Goal: Task Accomplishment & Management: Use online tool/utility

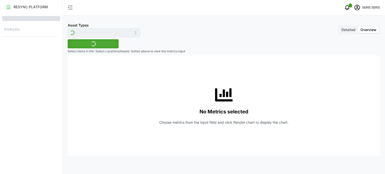
type input "Inverter"
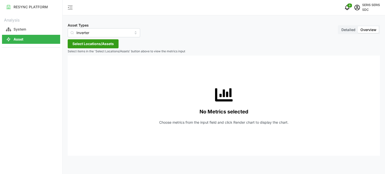
click at [104, 44] on span "Select Locations/Assets" at bounding box center [92, 44] width 41 height 9
click at [81, 67] on span "Select SDC-1" at bounding box center [80, 66] width 3 height 3
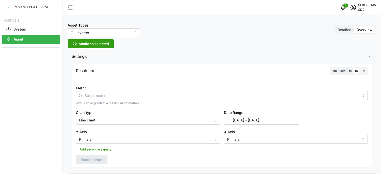
click at [106, 94] on div "Metric *You can only select a maximum of 5 metrics" at bounding box center [222, 95] width 296 height 25
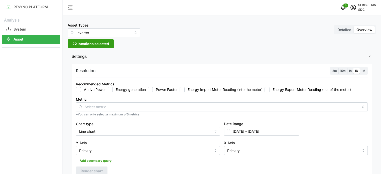
click at [110, 89] on input "Energy generation" at bounding box center [110, 89] width 5 height 5
checkbox input "true"
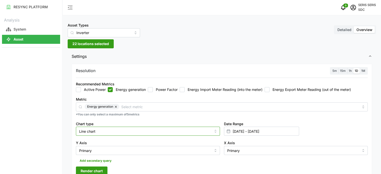
click at [110, 131] on input "Line chart" at bounding box center [148, 131] width 144 height 9
click at [112, 149] on div "Bar chart" at bounding box center [148, 152] width 142 height 9
type input "Bar chart"
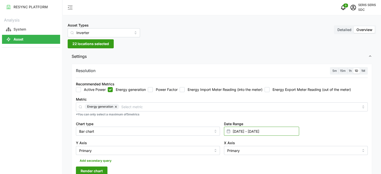
click at [257, 131] on input "[DATE] - [DATE]" at bounding box center [261, 131] width 75 height 9
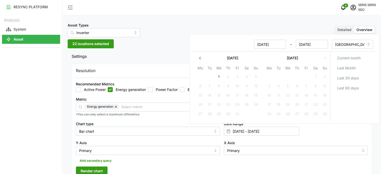
click at [198, 56] on icon "button" at bounding box center [200, 58] width 4 height 4
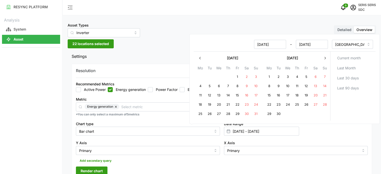
click at [283, 114] on button "30" at bounding box center [278, 114] width 9 height 9
type input "[DATE] - [DATE]"
type input "[DATE]"
click at [282, 114] on button "30" at bounding box center [278, 114] width 9 height 9
type input "[DATE] - [DATE]"
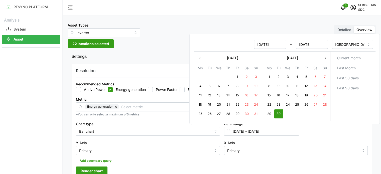
type input "[DATE]"
drag, startPoint x: 272, startPoint y: 141, endPoint x: 265, endPoint y: 143, distance: 7.5
click at [271, 141] on div "X Axis Primary" at bounding box center [296, 147] width 144 height 15
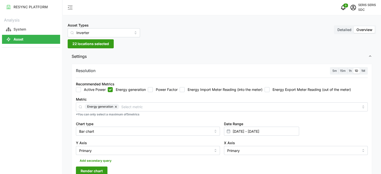
click at [84, 170] on span "Render chart" at bounding box center [92, 171] width 22 height 9
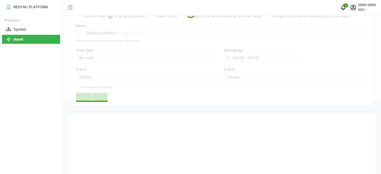
scroll to position [100, 0]
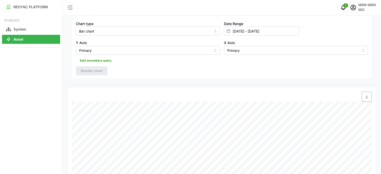
click at [368, 98] on icon "button" at bounding box center [367, 97] width 4 height 4
